Goal: Task Accomplishment & Management: Manage account settings

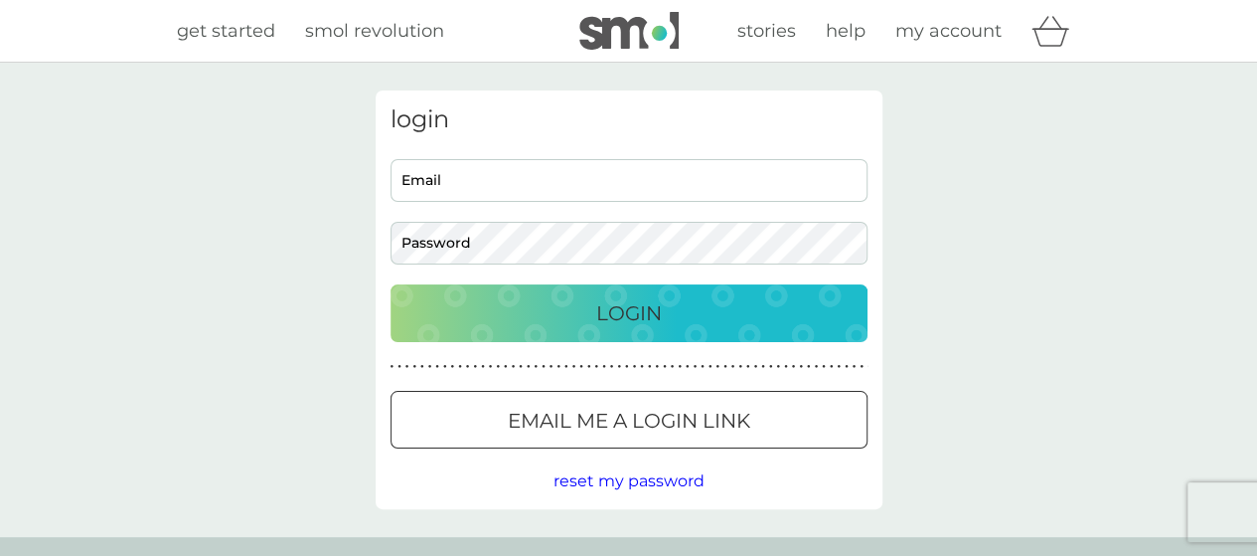
click at [523, 166] on input "Email" at bounding box center [629, 180] width 477 height 43
type input "[EMAIL_ADDRESS][DOMAIN_NAME]"
click at [391, 284] on button "Login" at bounding box center [629, 313] width 477 height 58
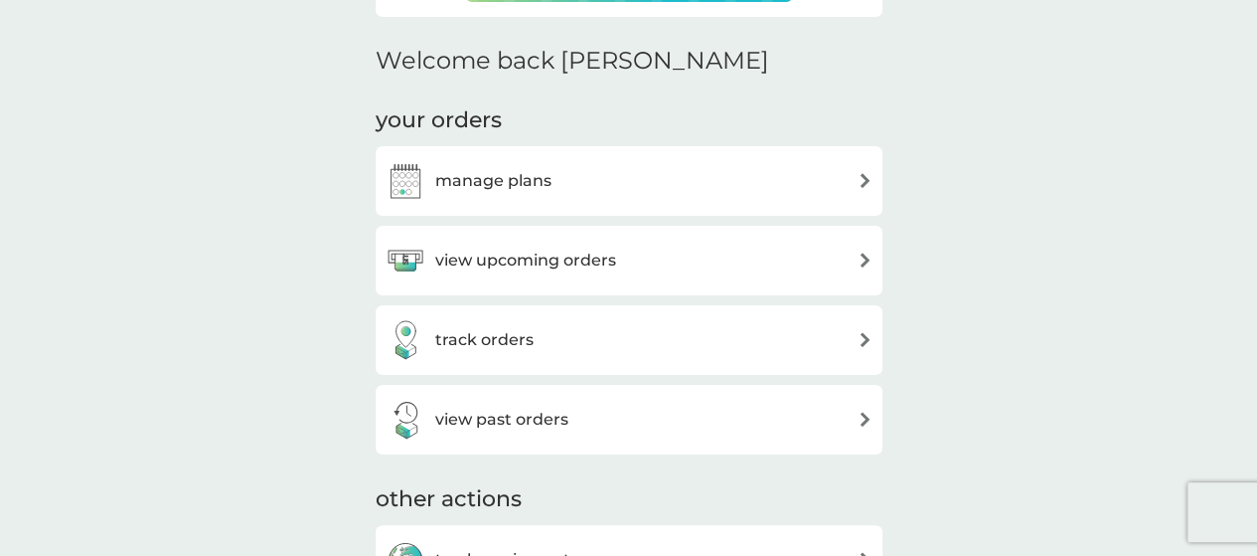
scroll to position [567, 0]
click at [664, 191] on div "manage plans" at bounding box center [629, 180] width 487 height 40
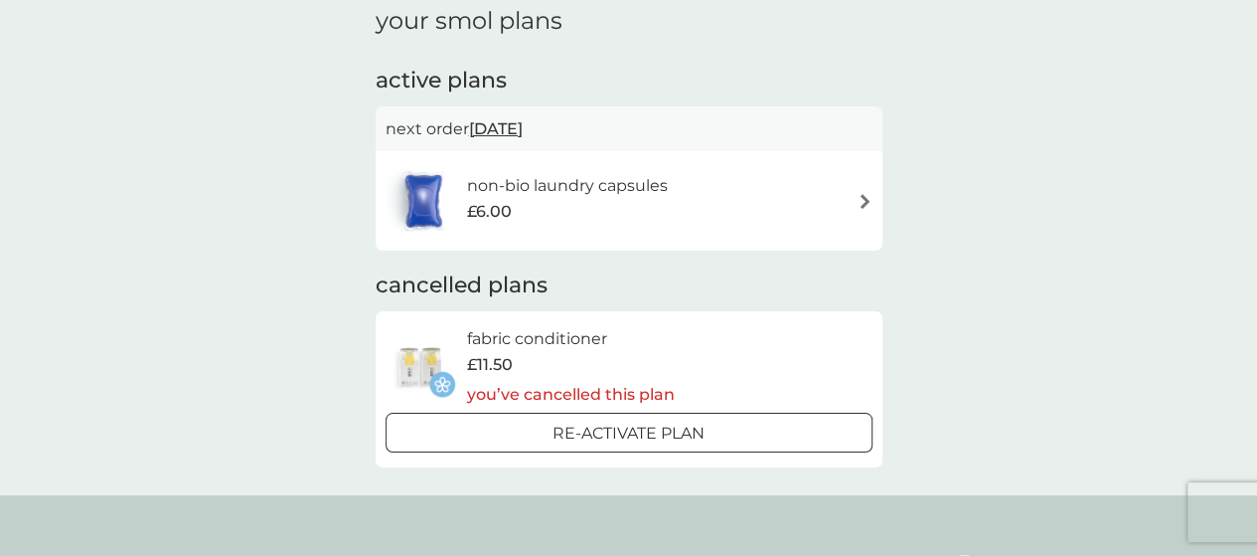
scroll to position [79, 0]
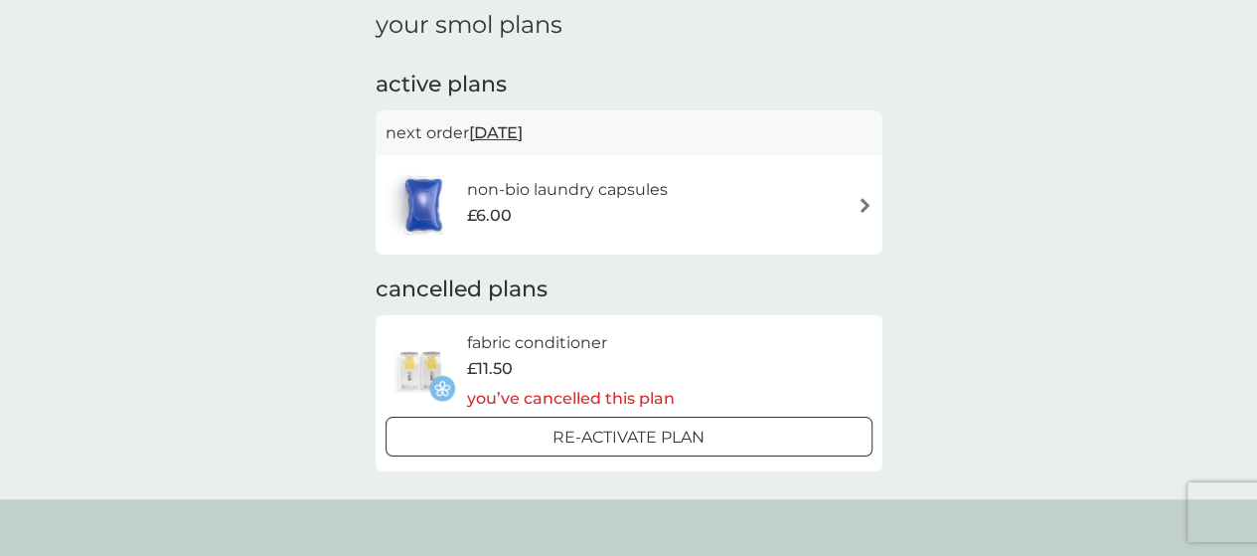
click at [572, 220] on div "£6.00" at bounding box center [566, 216] width 201 height 26
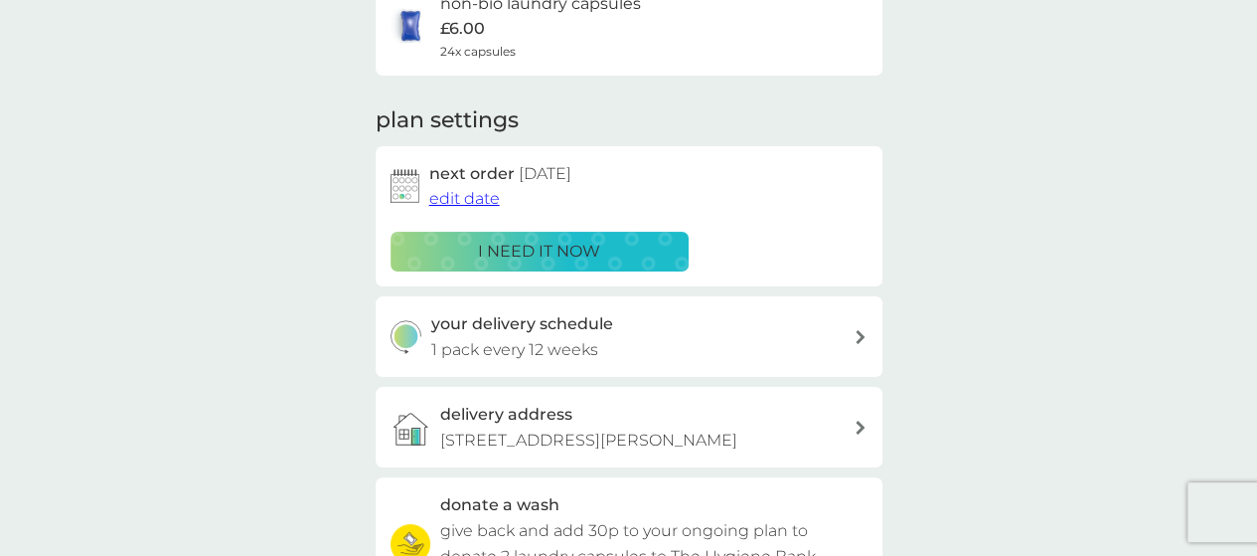
scroll to position [191, 0]
click at [543, 329] on h3 "your delivery schedule" at bounding box center [522, 323] width 182 height 26
select select "84"
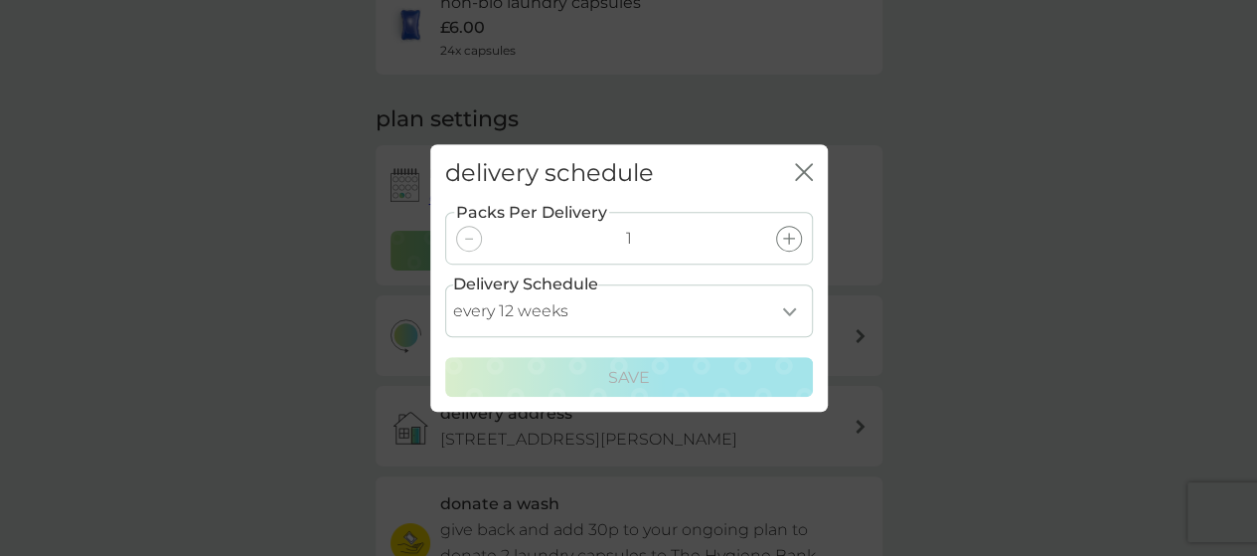
click at [807, 170] on icon "close" at bounding box center [804, 172] width 18 height 18
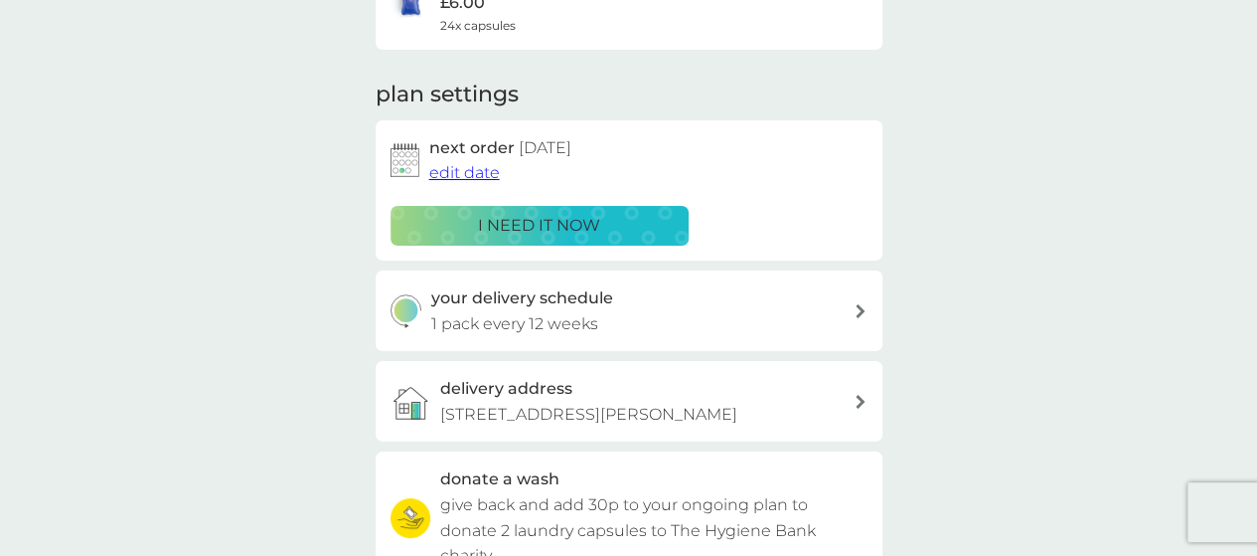
scroll to position [217, 0]
click at [542, 282] on div "your delivery schedule 1 pack every 12 weeks" at bounding box center [629, 309] width 507 height 80
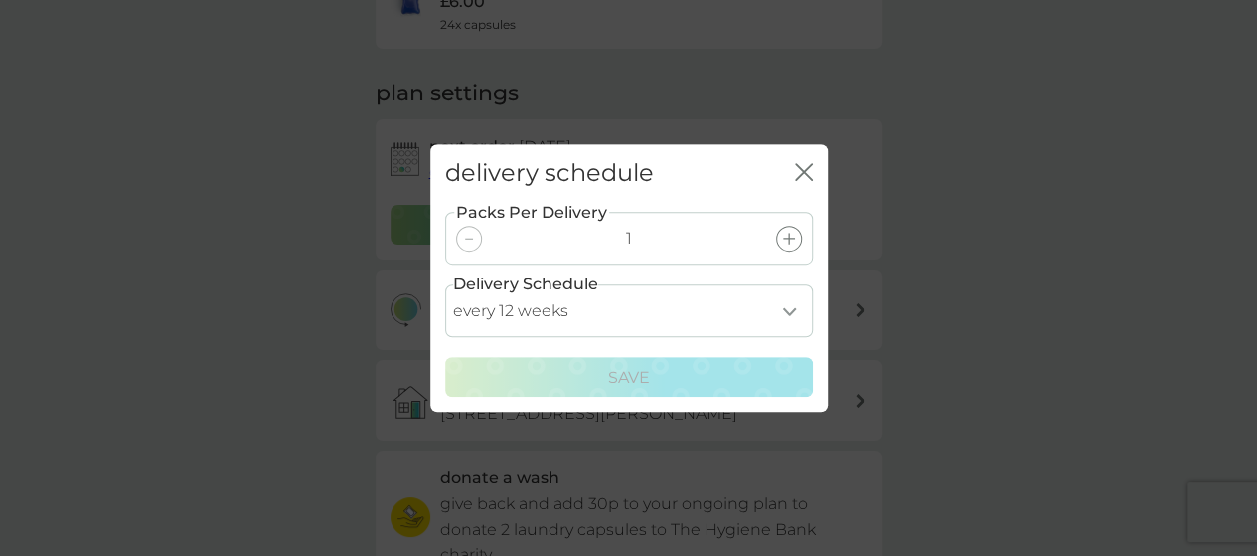
click at [574, 315] on select "every 1 week every 2 weeks every 3 weeks every 4 weeks every 5 weeks every 6 we…" at bounding box center [629, 310] width 368 height 53
select select "56"
click at [445, 284] on select "every 1 week every 2 weeks every 3 weeks every 4 weeks every 5 weeks every 6 we…" at bounding box center [629, 310] width 368 height 53
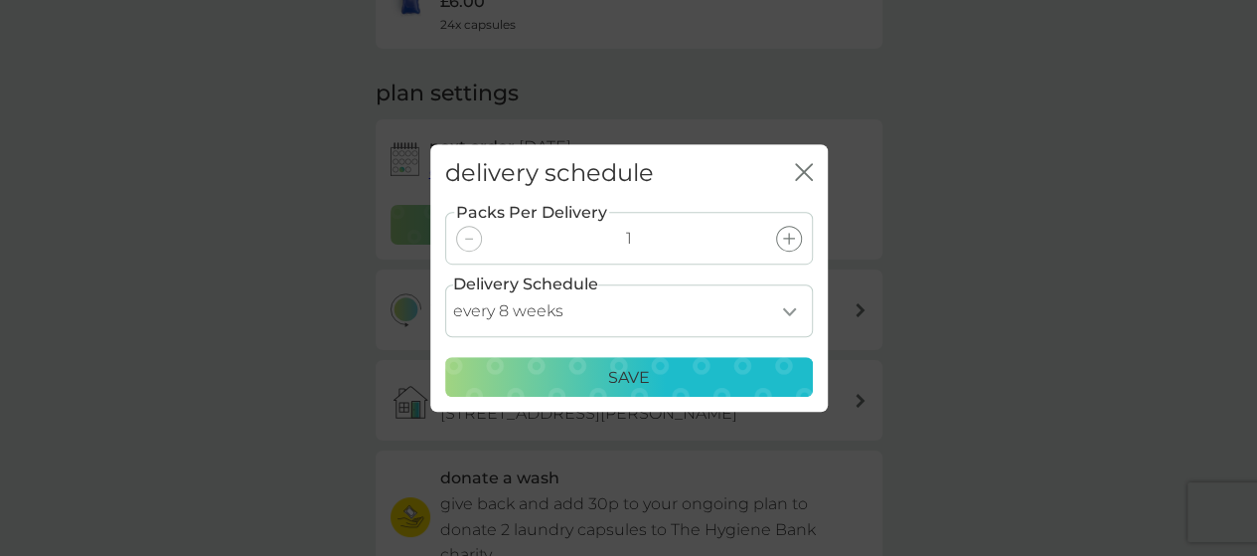
click at [621, 375] on p "Save" at bounding box center [629, 378] width 42 height 26
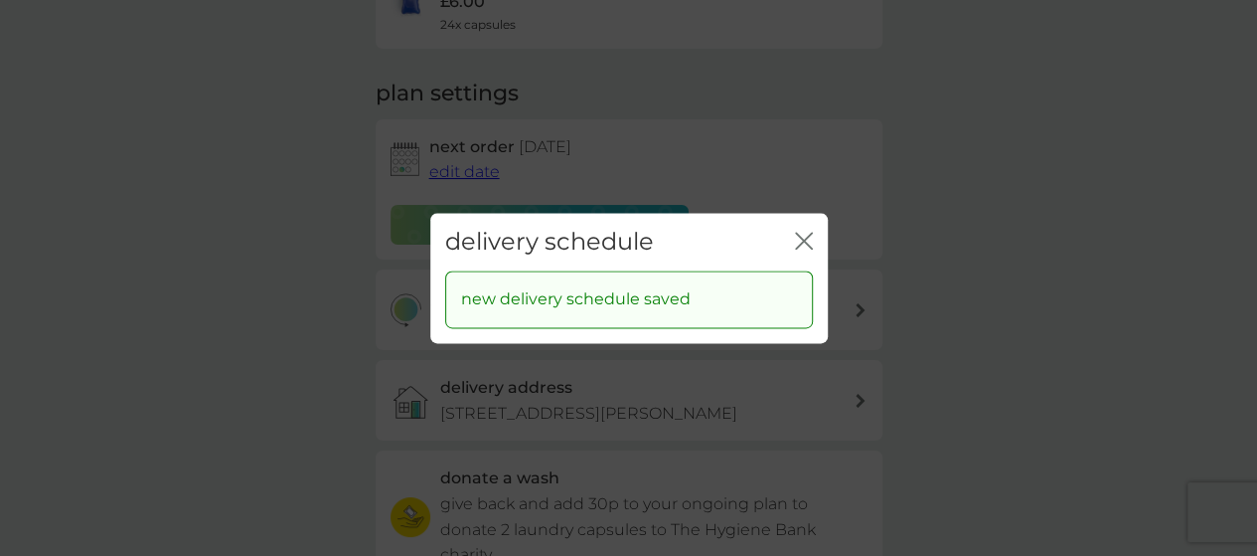
click at [799, 236] on icon "close" at bounding box center [800, 241] width 8 height 16
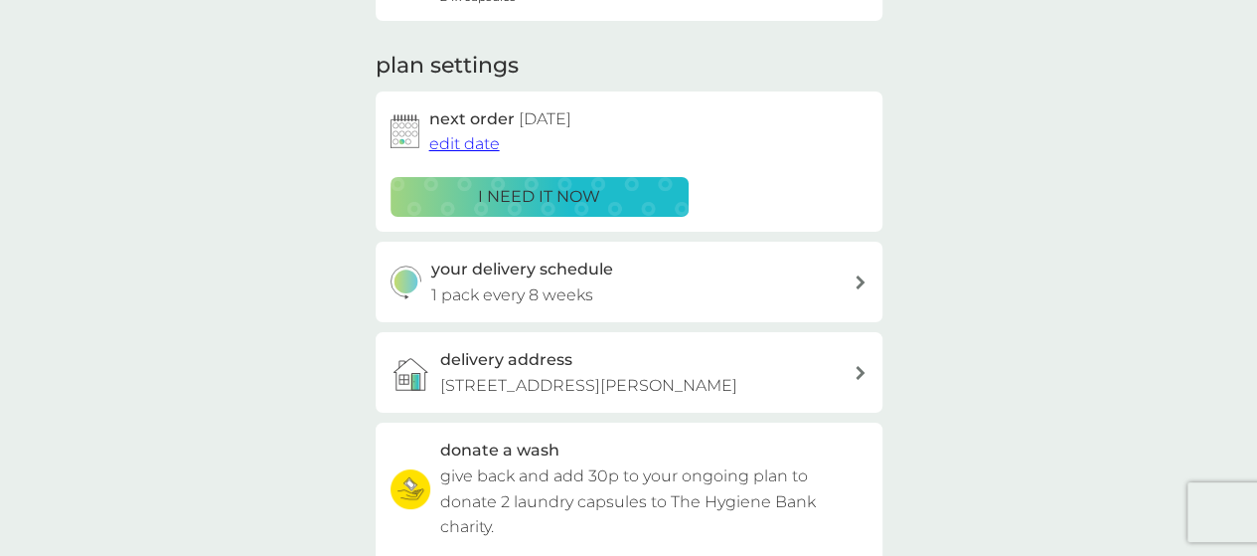
scroll to position [242, 0]
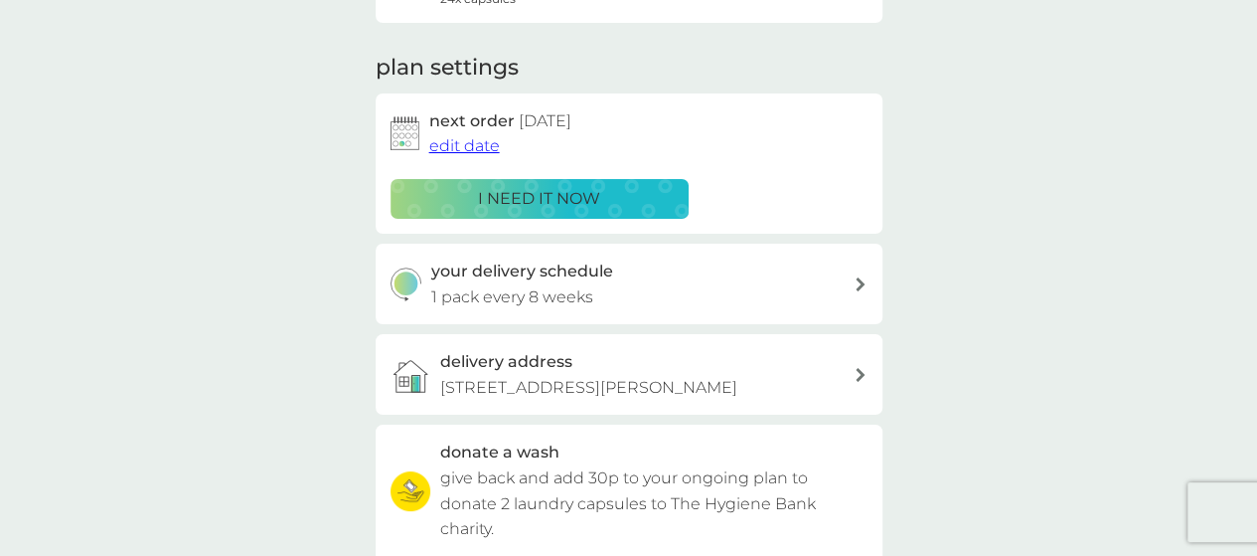
click at [549, 190] on p "i need it now" at bounding box center [539, 199] width 122 height 26
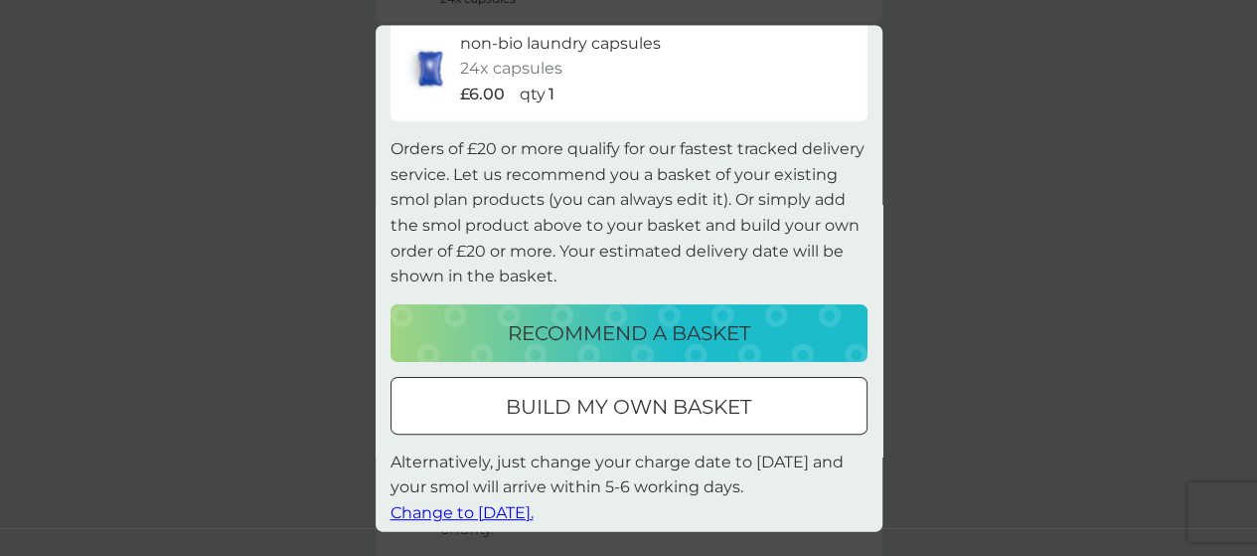
scroll to position [87, 0]
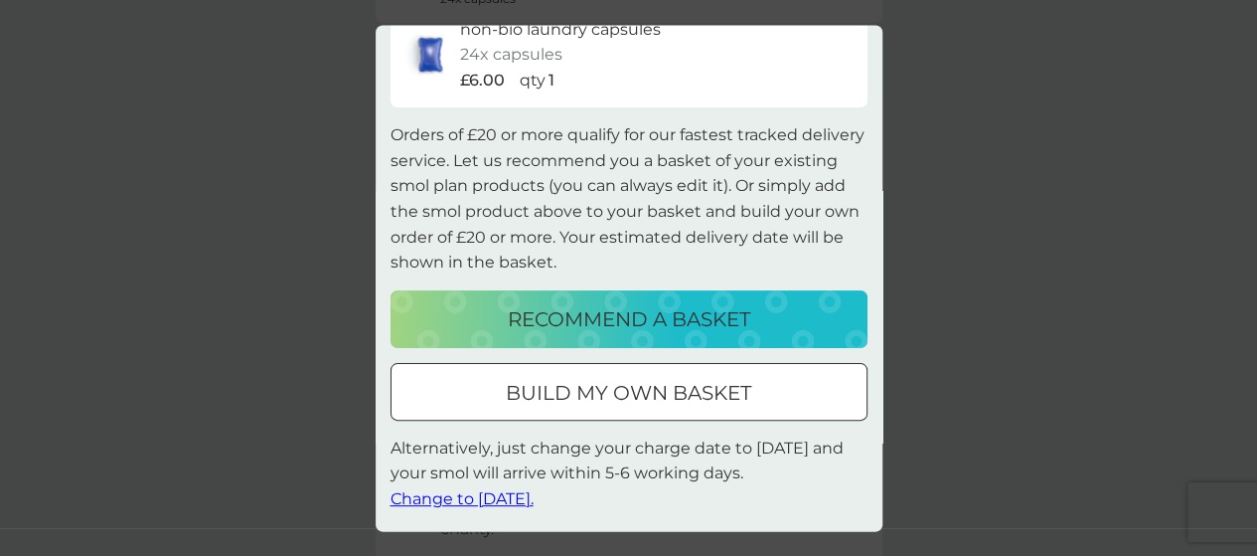
click at [473, 498] on span "Change to tomorrow." at bounding box center [462, 499] width 143 height 19
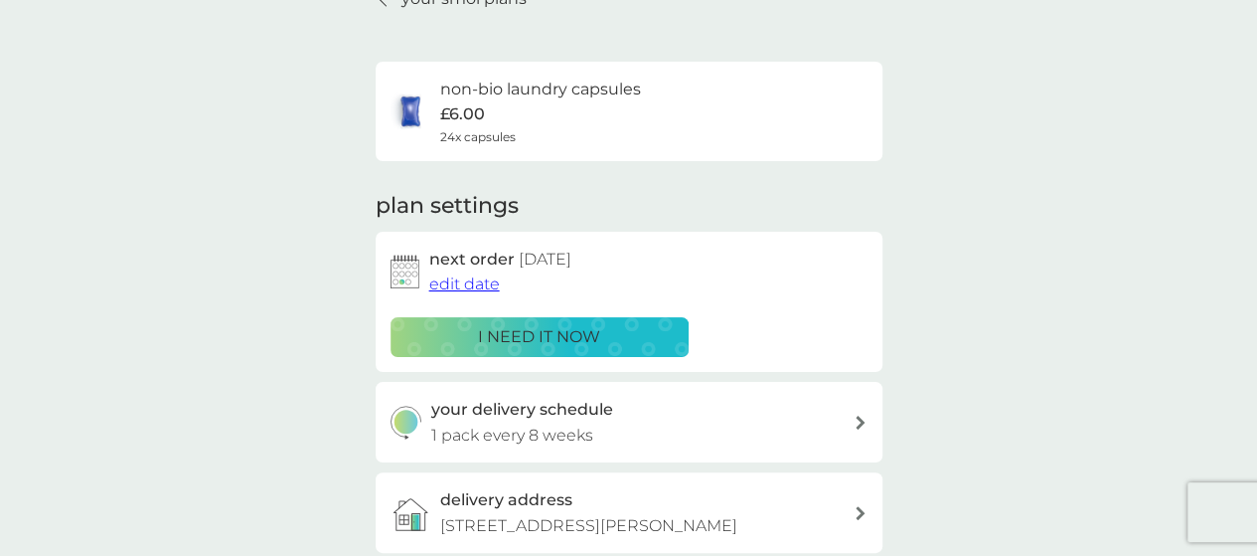
scroll to position [94, 0]
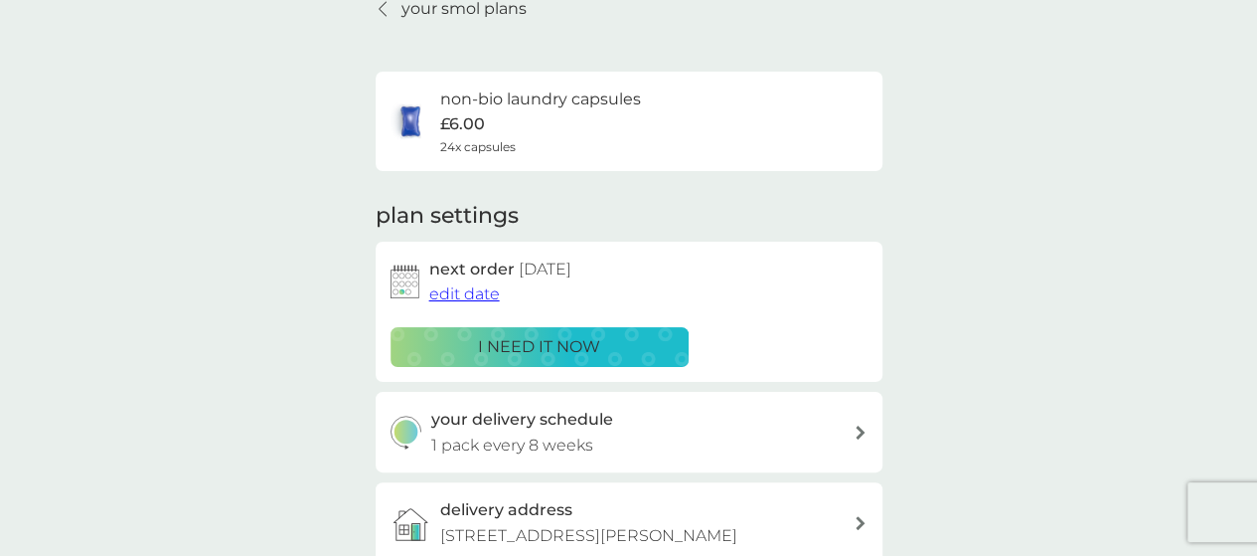
click at [225, 345] on div "your smol plans non-bio laundry capsules £6.00 24x capsules plan settings next …" at bounding box center [628, 442] width 1257 height 948
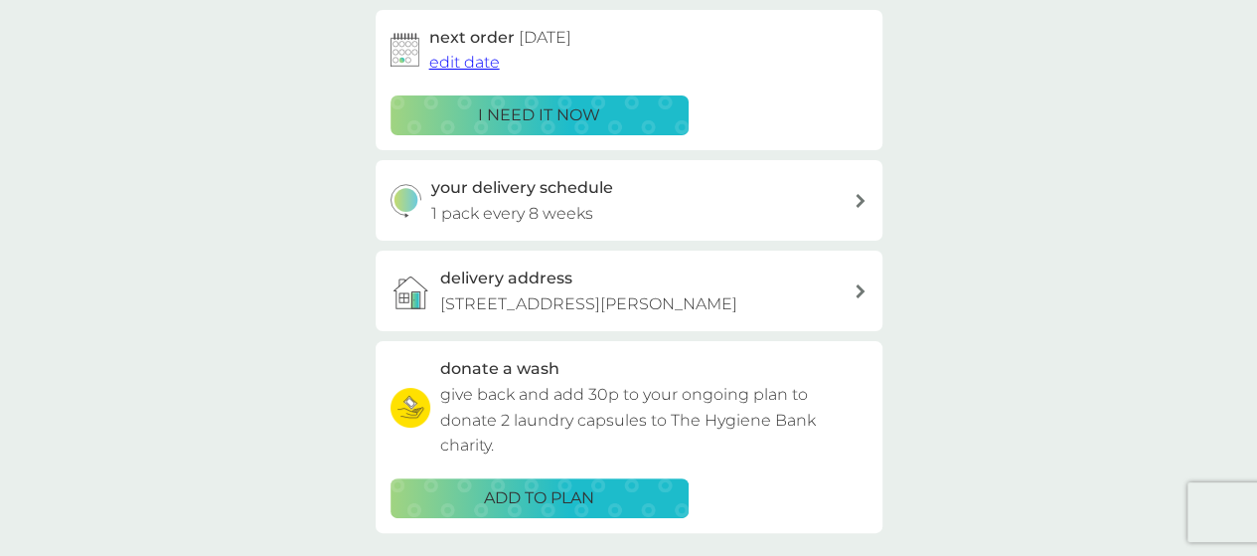
scroll to position [330, 0]
